Goal: Task Accomplishment & Management: Manage account settings

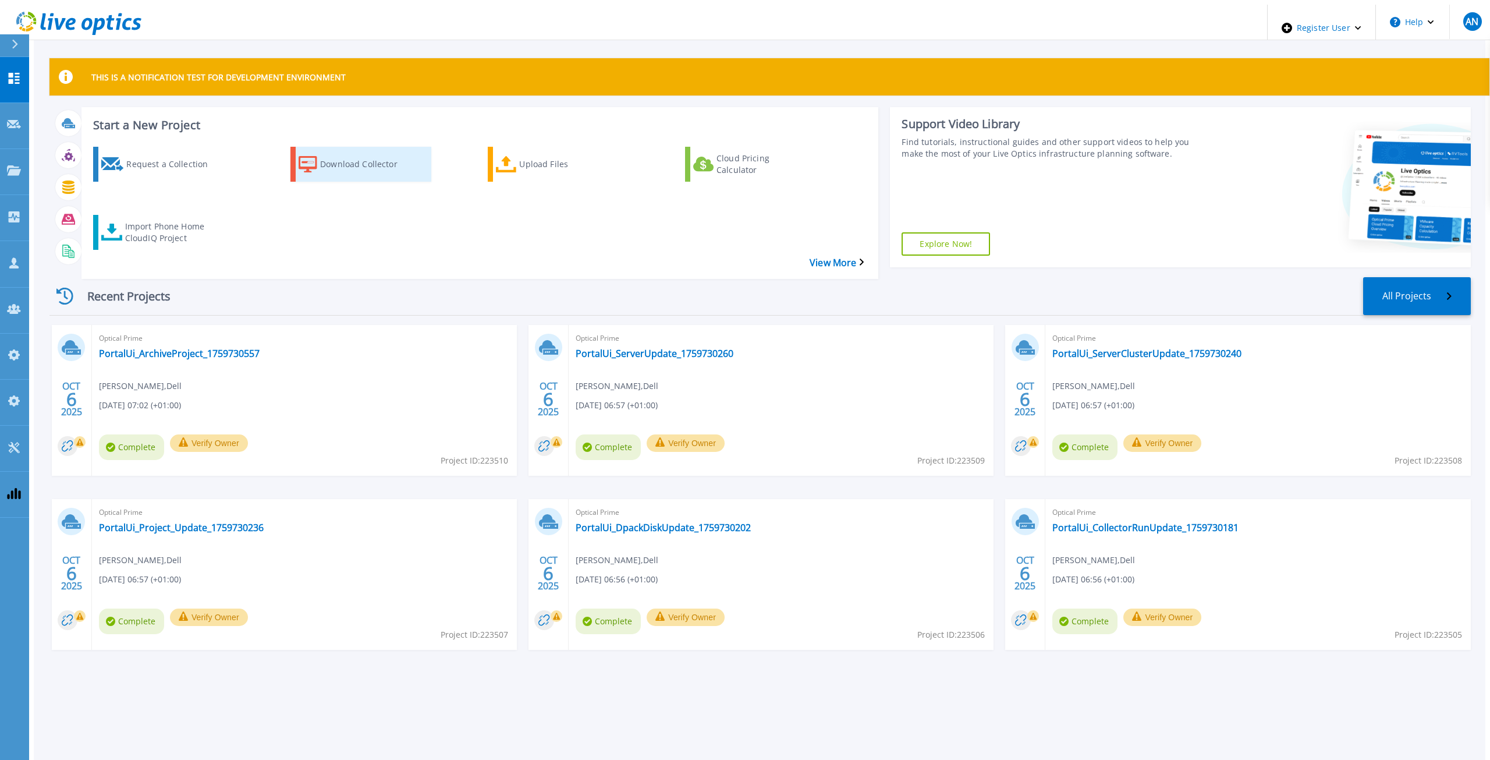
click at [355, 154] on div "Download Collector" at bounding box center [366, 164] width 93 height 29
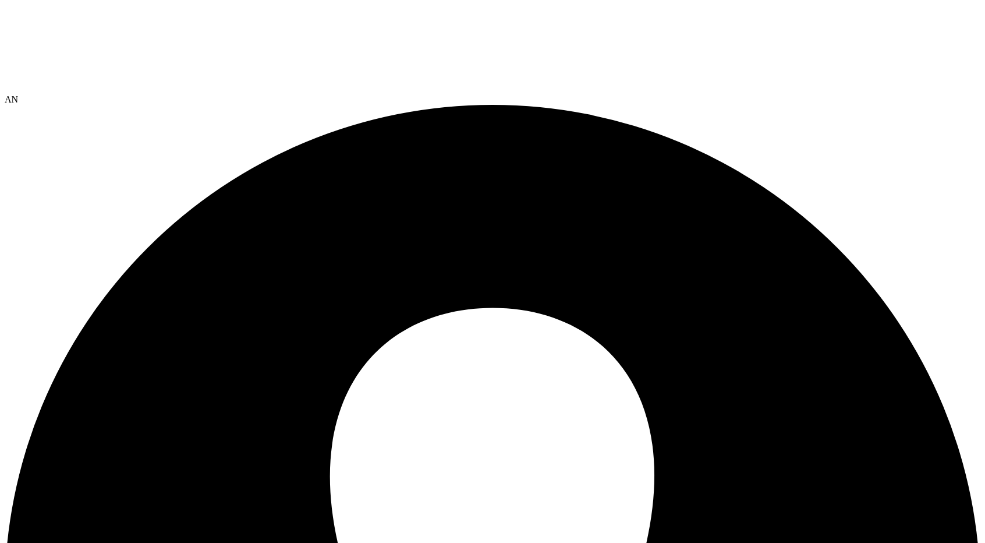
drag, startPoint x: 43, startPoint y: 26, endPoint x: 52, endPoint y: 29, distance: 9.8
click at [43, 26] on icon at bounding box center [92, 48] width 175 height 87
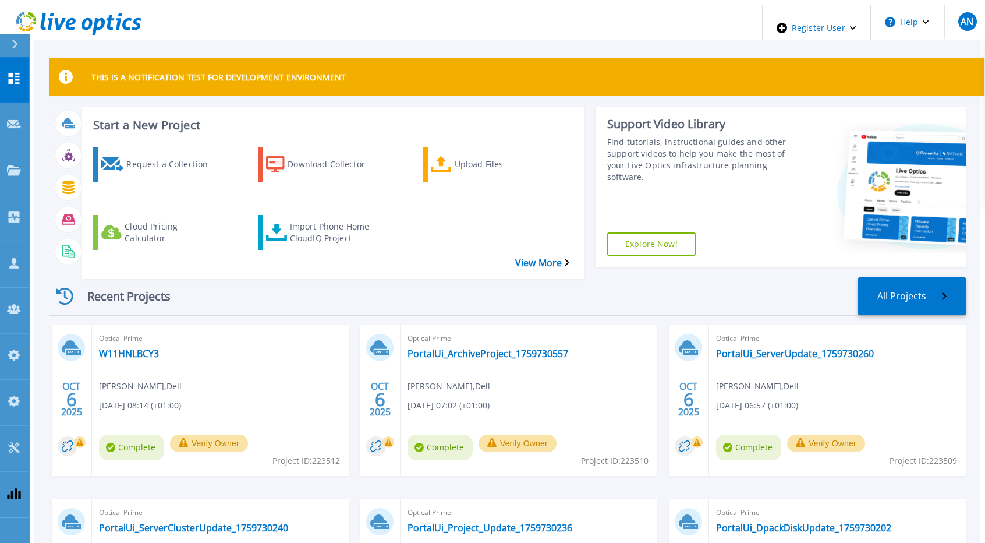
click at [221, 268] on div "Recent Projects All Projects OCT 6 2025 Optical Prime W11HNLBCY3 Anthony Nyhan …" at bounding box center [507, 475] width 916 height 414
click at [320, 454] on span "Project ID: 223512" at bounding box center [306, 460] width 68 height 13
click at [330, 454] on span "Project ID: 223512" at bounding box center [306, 460] width 68 height 13
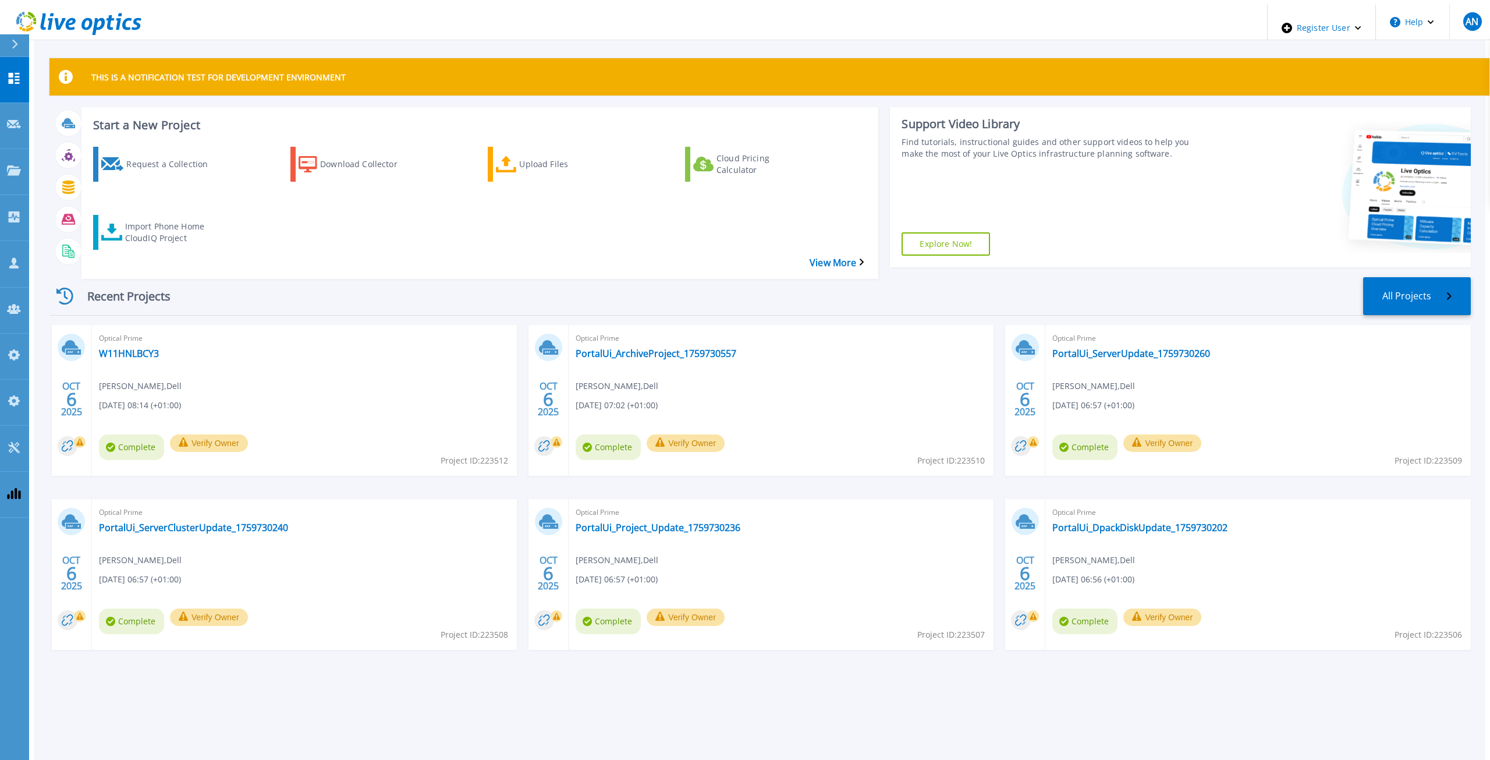
click at [417, 397] on div "Optical Prime W11HNLBCY3 Anthony Nyhan , Dell 10/06/2025, 08:14 (+01:00) Comple…" at bounding box center [304, 400] width 425 height 151
click at [11, 241] on link "Customers Customers" at bounding box center [14, 264] width 29 height 46
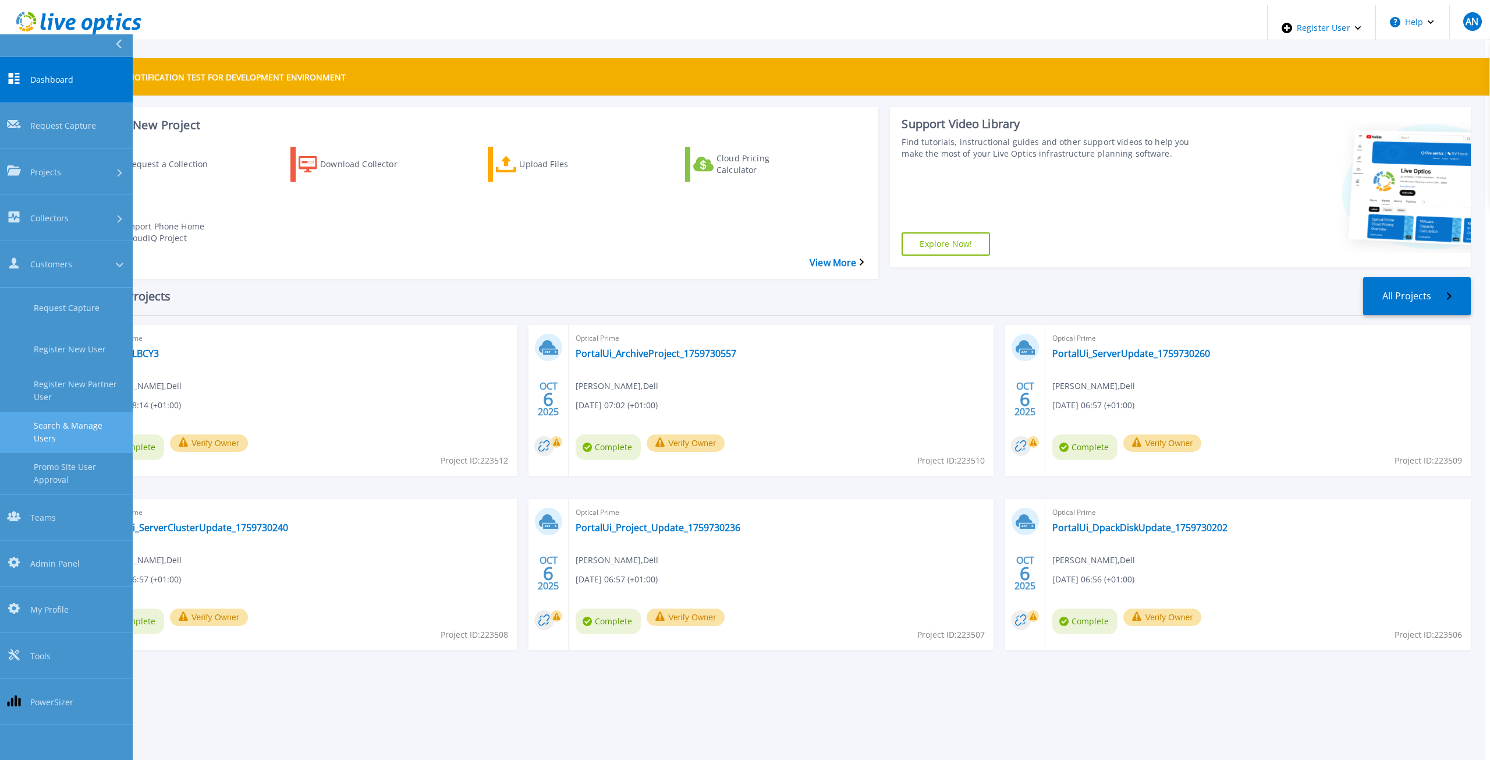
click at [91, 412] on link "Search & Manage Users" at bounding box center [66, 432] width 133 height 41
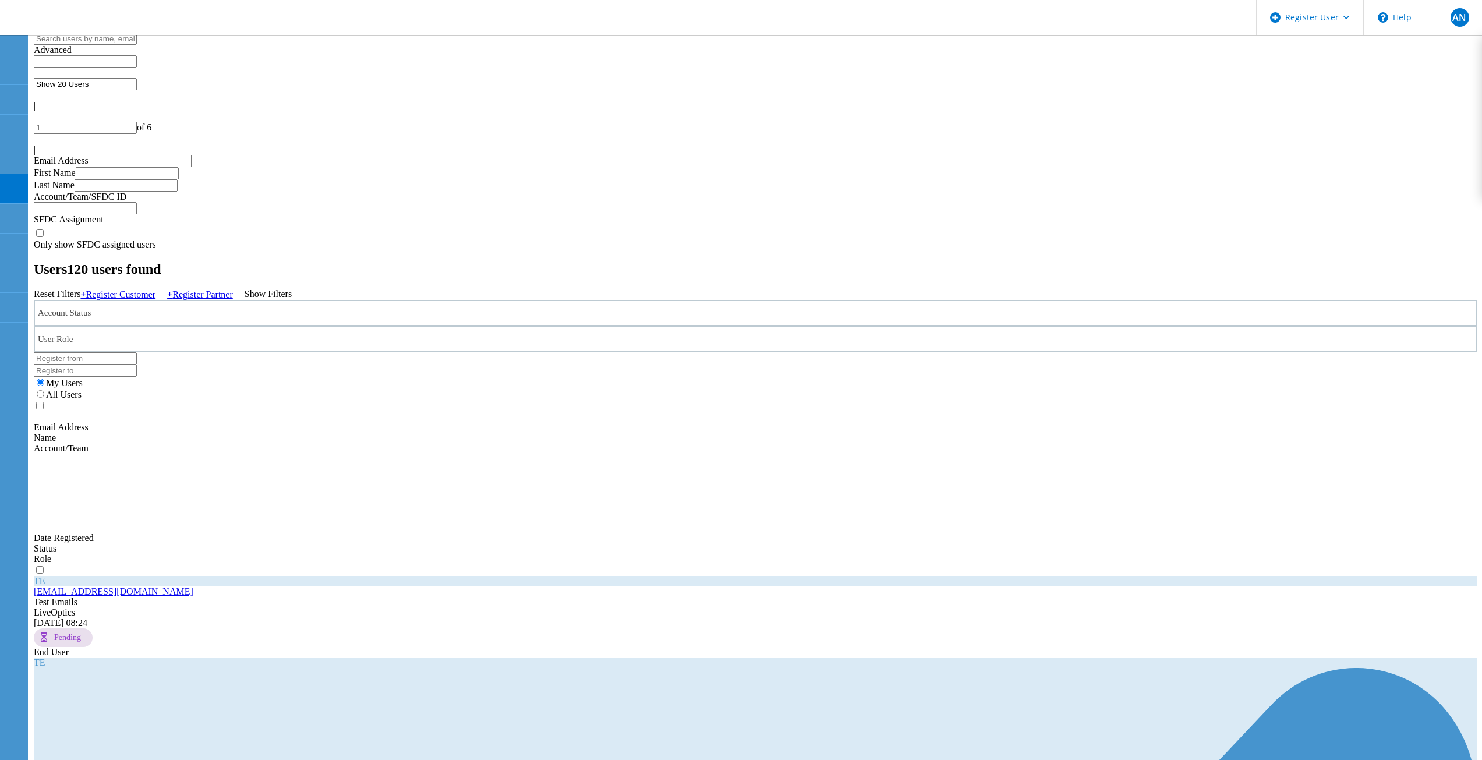
click at [137, 45] on input "text" at bounding box center [85, 39] width 103 height 12
type input "s"
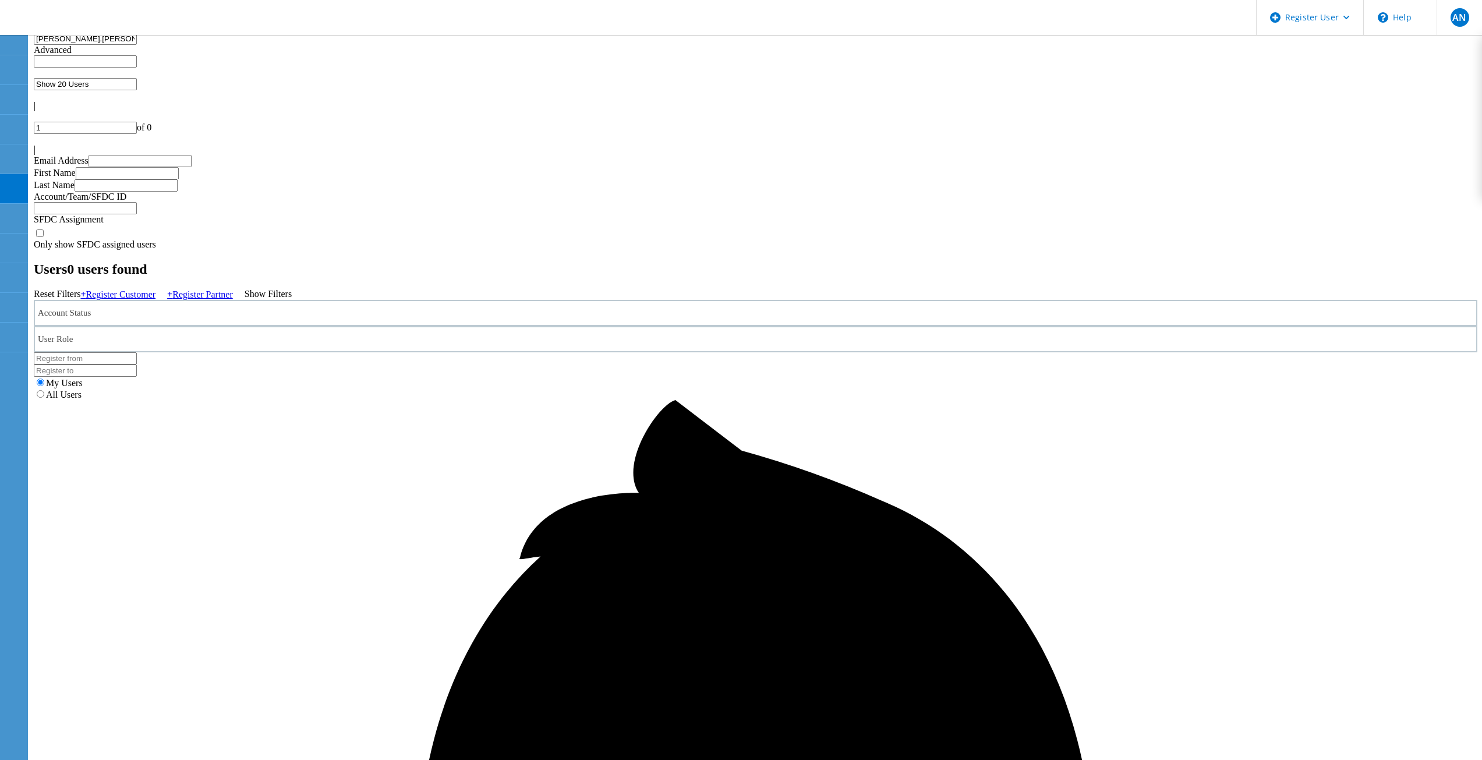
type input "[PERSON_NAME].[PERSON_NAME]"
click at [82, 389] on label "All Users" at bounding box center [64, 394] width 36 height 10
click at [44, 390] on input "All Users" at bounding box center [41, 394] width 8 height 8
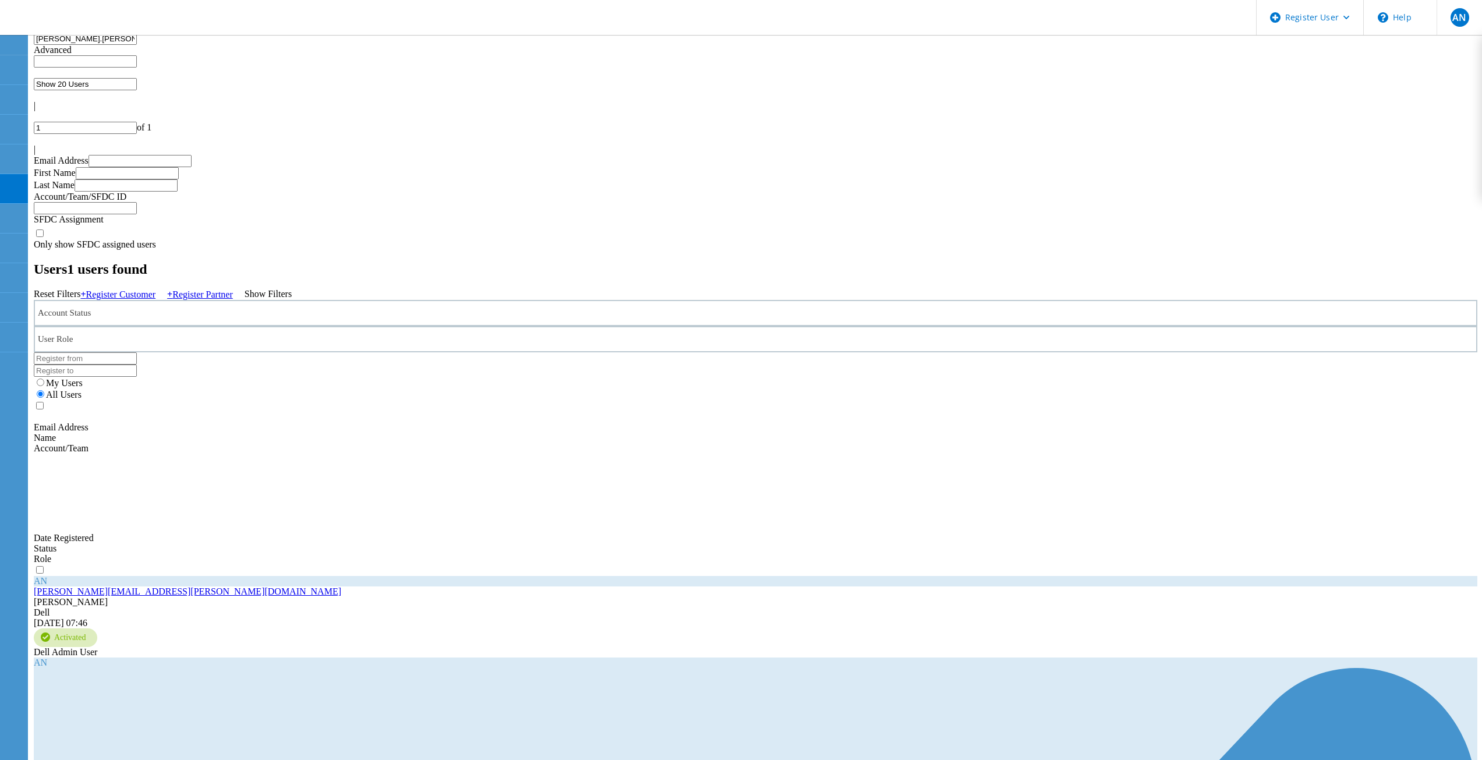
click at [167, 261] on h2 "Users 1 users found" at bounding box center [755, 269] width 1443 height 16
click at [161, 586] on link "[PERSON_NAME][EMAIL_ADDRESS][PERSON_NAME][DOMAIN_NAME]" at bounding box center [187, 591] width 307 height 10
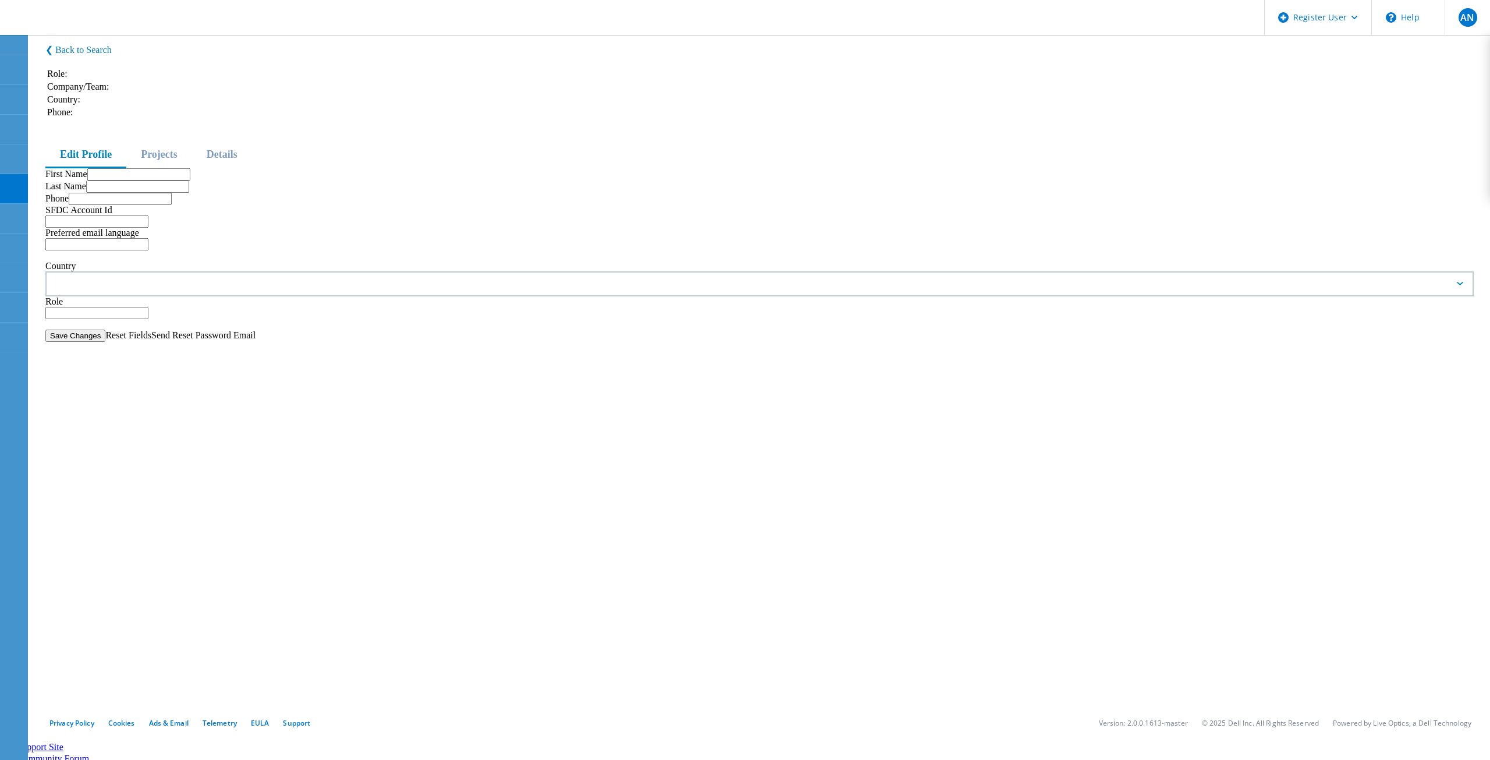
type input "[PERSON_NAME]"
type input "Nyhan"
type input "12345211211112avewfr"
type input "English"
